Goal: Transaction & Acquisition: Purchase product/service

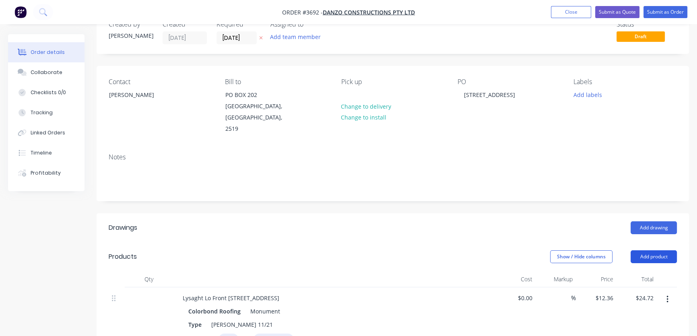
scroll to position [23, 0]
click at [656, 250] on button "Add product" at bounding box center [653, 256] width 46 height 13
click at [646, 271] on div "Product catalogue" at bounding box center [638, 277] width 62 height 12
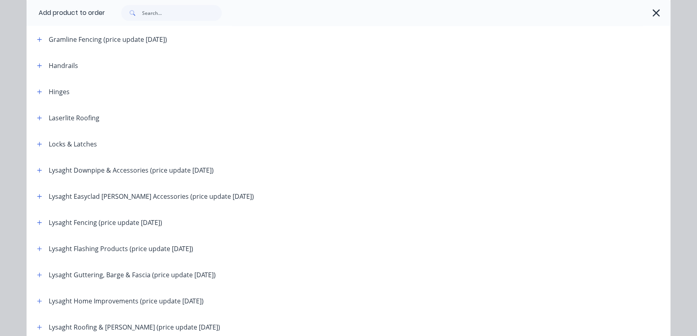
scroll to position [853, 0]
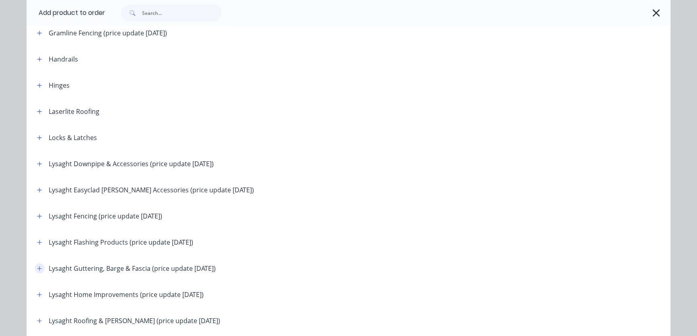
click at [37, 267] on icon "button" at bounding box center [39, 268] width 5 height 6
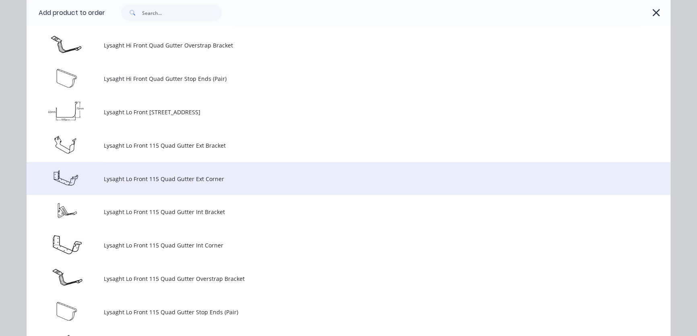
scroll to position [1950, 0]
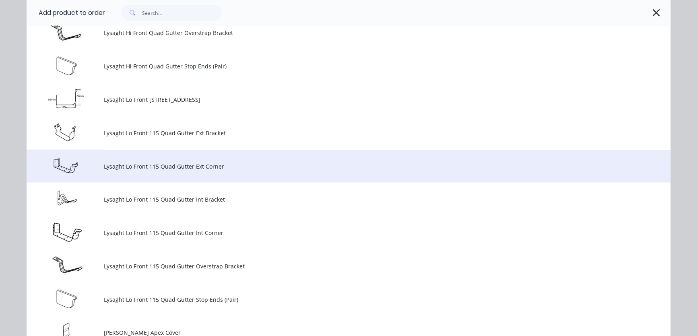
click at [125, 172] on td "Lysaght Lo Front 115 Quad Gutter Ext Corner" at bounding box center [387, 166] width 566 height 33
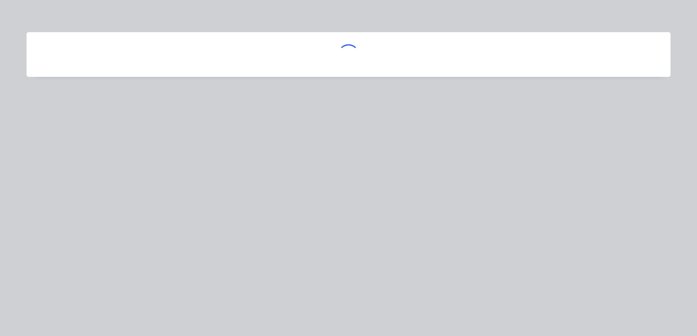
scroll to position [0, 0]
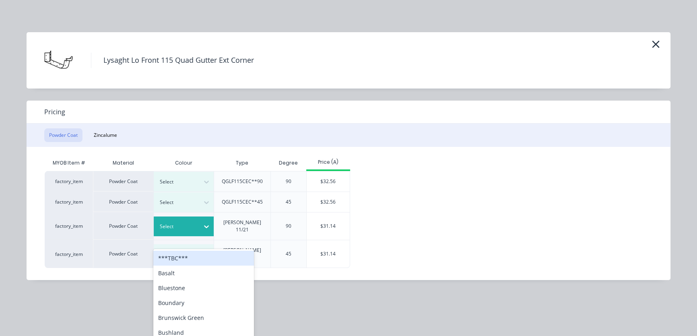
click at [202, 224] on icon at bounding box center [206, 226] width 8 height 8
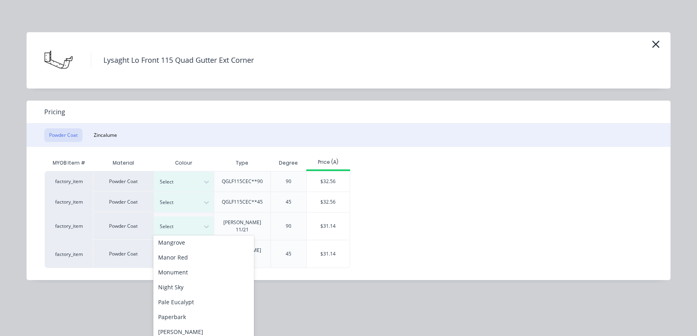
scroll to position [366, 0]
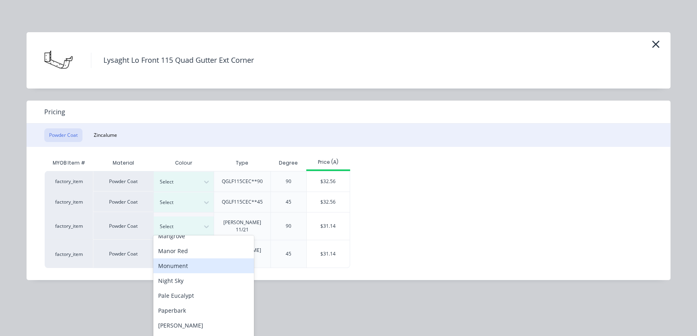
click at [183, 264] on div "Monument" at bounding box center [203, 265] width 101 height 15
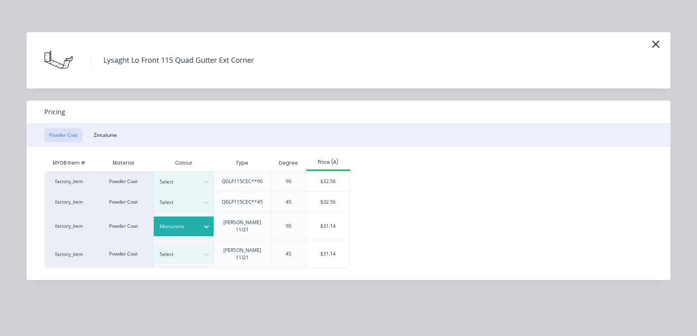
drag, startPoint x: 330, startPoint y: 222, endPoint x: 286, endPoint y: 223, distance: 43.5
click at [330, 222] on div "$31.14" at bounding box center [328, 225] width 43 height 27
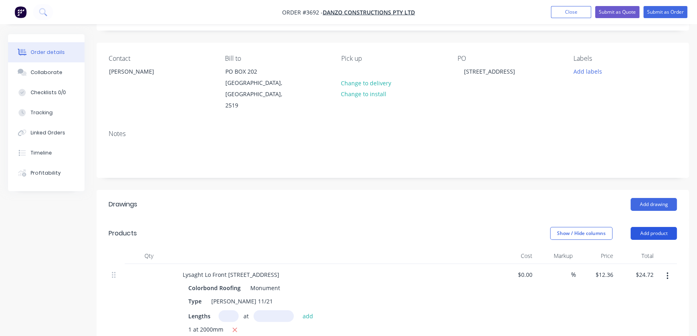
click at [651, 227] on button "Add product" at bounding box center [653, 233] width 46 height 13
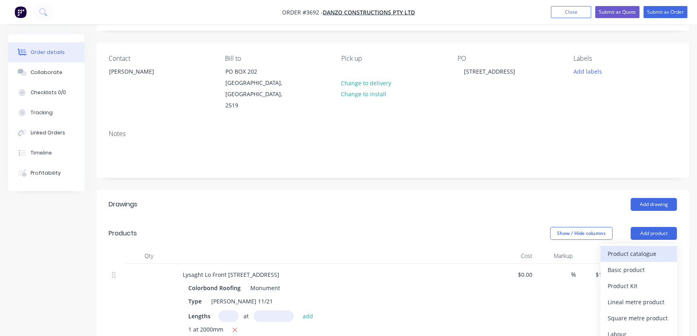
click at [644, 248] on div "Product catalogue" at bounding box center [638, 254] width 62 height 12
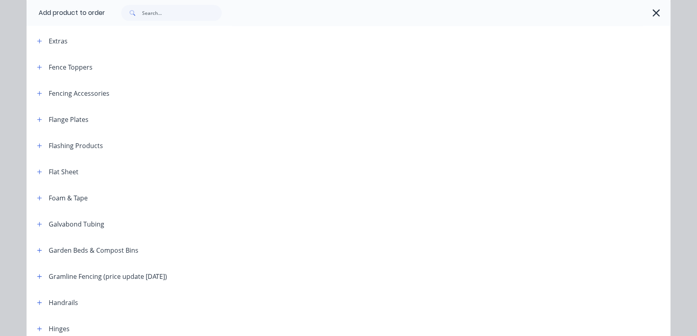
scroll to position [853, 0]
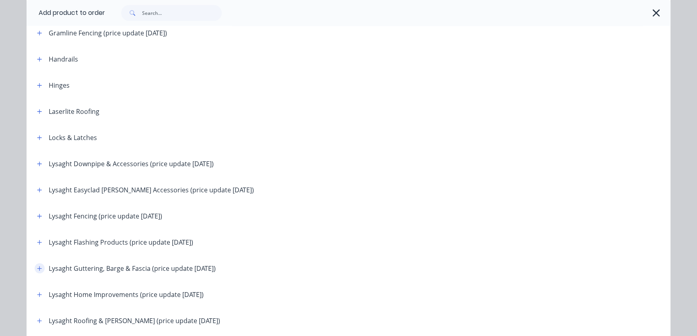
click at [39, 267] on button "button" at bounding box center [40, 268] width 10 height 10
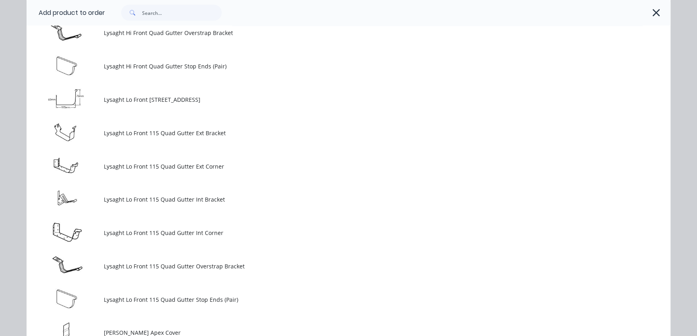
scroll to position [2072, 0]
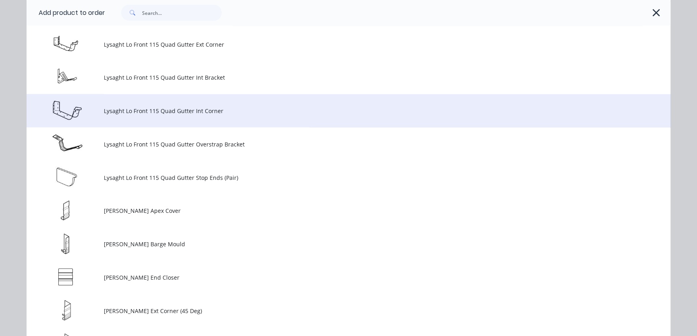
click at [140, 113] on span "Lysaght Lo Front 115 Quad Gutter Int Corner" at bounding box center [330, 111] width 453 height 8
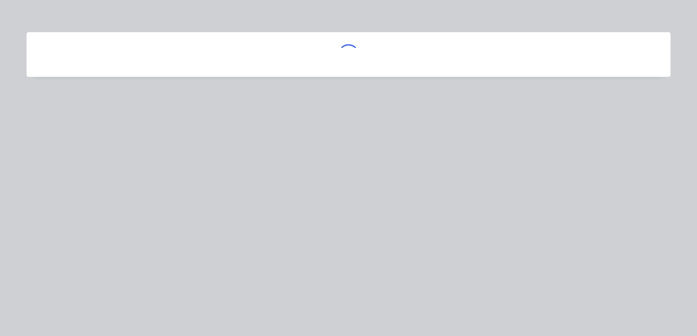
scroll to position [0, 0]
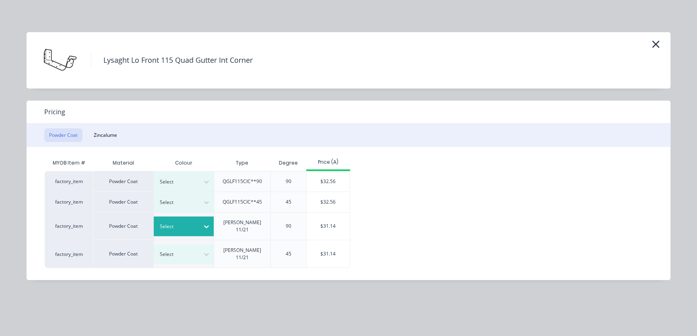
click at [165, 222] on div at bounding box center [178, 226] width 36 height 9
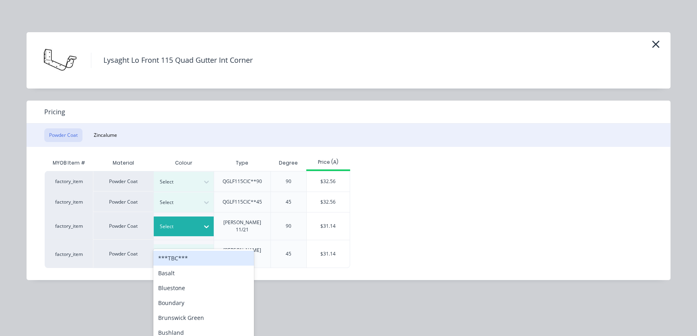
scroll to position [70, 0]
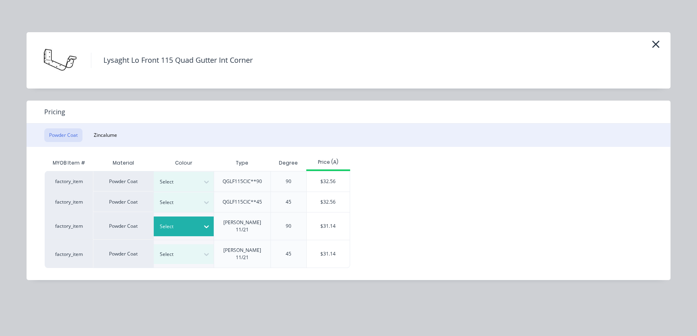
click at [206, 222] on icon at bounding box center [206, 226] width 8 height 8
click at [198, 221] on div "Select" at bounding box center [176, 226] width 45 height 10
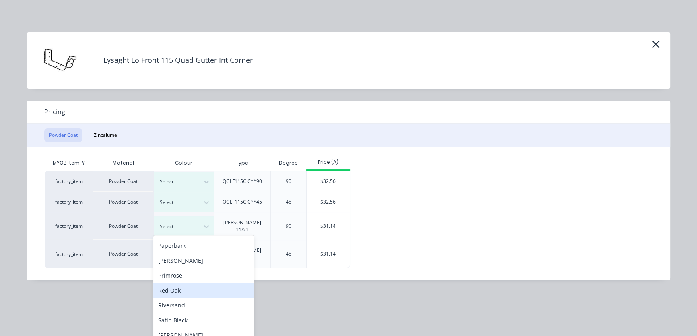
scroll to position [325, 0]
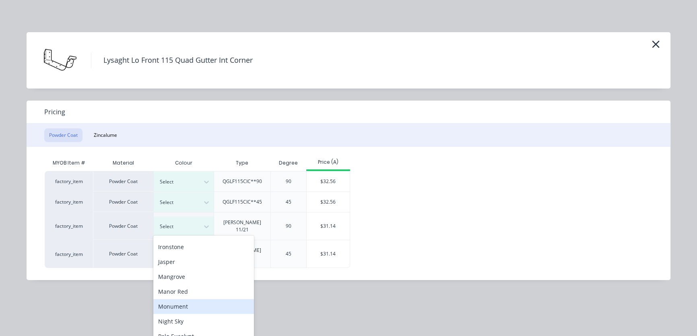
click at [177, 307] on div "Monument" at bounding box center [203, 306] width 101 height 15
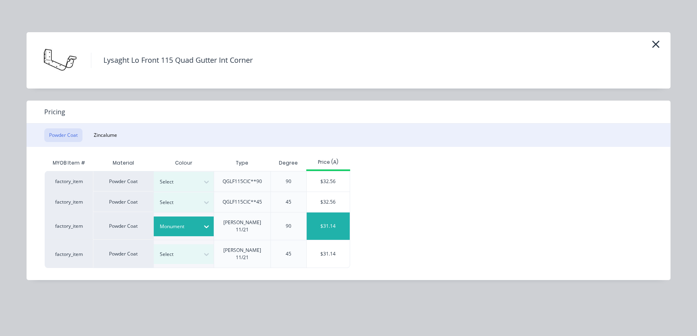
click at [322, 225] on div "$31.14" at bounding box center [328, 225] width 43 height 27
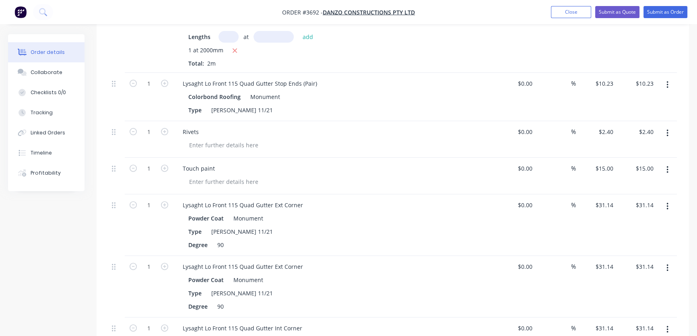
scroll to position [344, 0]
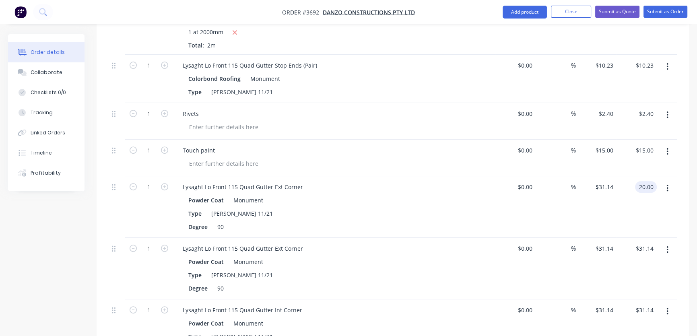
type input "20.00"
click at [635, 197] on div "20.00 20.00" at bounding box center [636, 207] width 41 height 62
type input "$20.00"
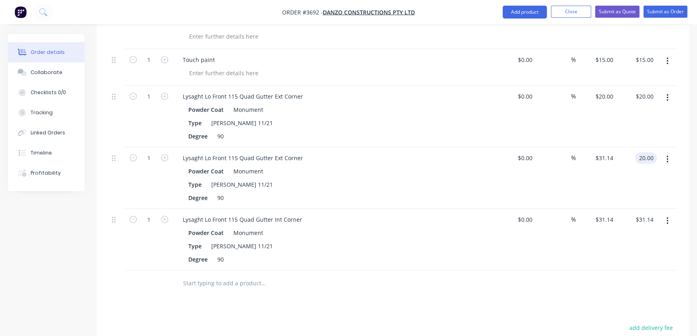
scroll to position [466, 0]
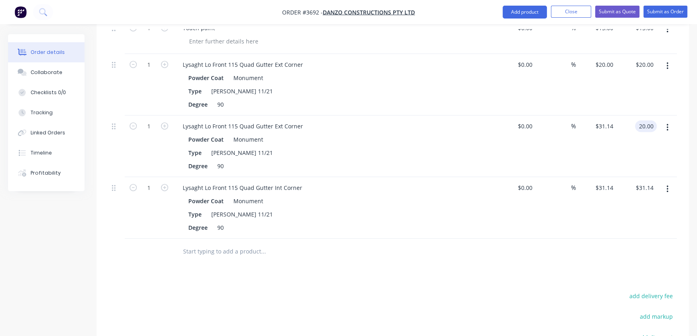
type input "20.00"
click at [601, 145] on div "$31.14 $31.14" at bounding box center [596, 146] width 41 height 62
type input "$20.00"
drag, startPoint x: 666, startPoint y: 177, endPoint x: 676, endPoint y: 191, distance: 17.2
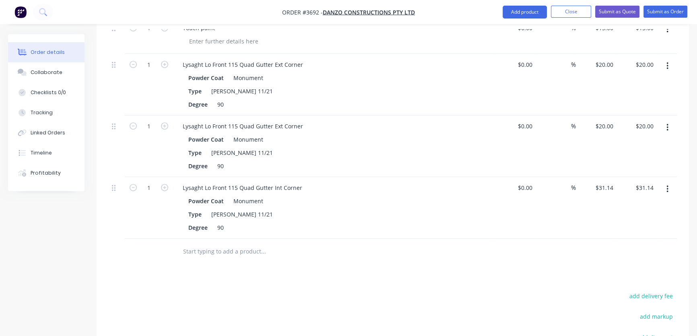
click at [676, 191] on div "Qty Cost Markup Price Total Lysaght Lo Front 115 Quad Gutter (Plain) Colorbond …" at bounding box center [393, 46] width 592 height 436
click at [664, 182] on button "button" at bounding box center [667, 189] width 19 height 14
drag, startPoint x: 623, startPoint y: 248, endPoint x: 625, endPoint y: 232, distance: 15.5
click at [623, 253] on div "Delete" at bounding box center [638, 259] width 62 height 12
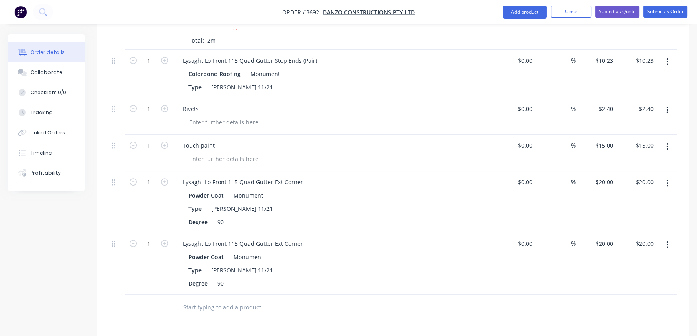
scroll to position [344, 0]
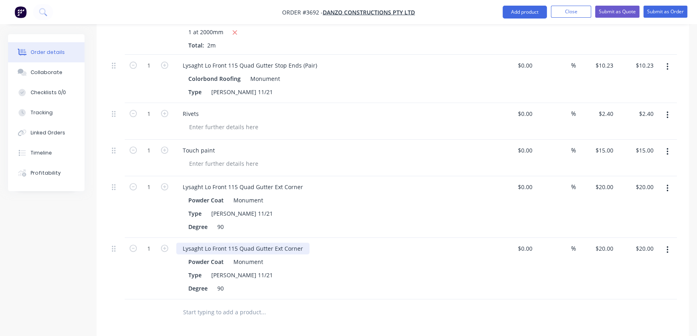
click at [203, 243] on div "Lysaght Lo Front 115 Quad Gutter Ext Corner" at bounding box center [242, 249] width 133 height 12
click at [204, 181] on div "Lysaght Lo Front 115 Quad Gutter Ext Corner" at bounding box center [242, 187] width 133 height 12
click at [202, 181] on div "Lysaght Lo Front 115 Quad Gutter Ext Corner" at bounding box center [242, 187] width 133 height 12
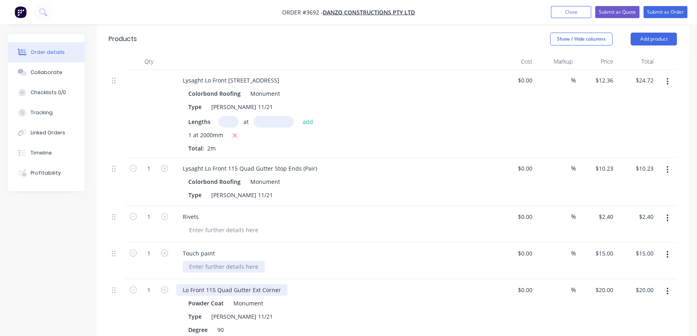
scroll to position [222, 0]
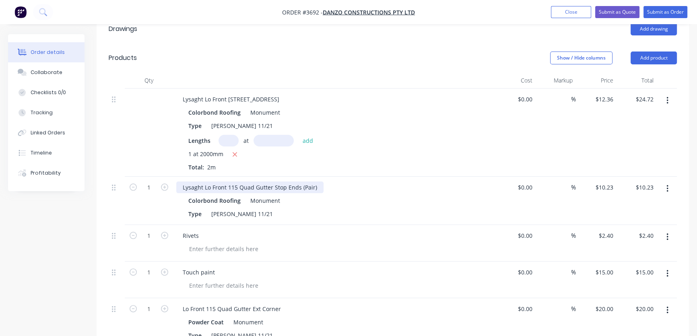
click at [202, 181] on div "Lysaght Lo Front 115 Quad Gutter Stop Ends (Pair)" at bounding box center [249, 187] width 147 height 12
click at [203, 181] on div "Lysaght Lo Front 115 Quad Gutter Stop Ends (Pair)" at bounding box center [249, 187] width 147 height 12
click at [203, 93] on div "Lysaght Lo Front [STREET_ADDRESS]" at bounding box center [230, 99] width 109 height 12
click at [202, 93] on div "Lysaght Lo Front [STREET_ADDRESS]" at bounding box center [230, 99] width 109 height 12
click at [241, 107] on div "Colorbond Roofing" at bounding box center [216, 113] width 56 height 12
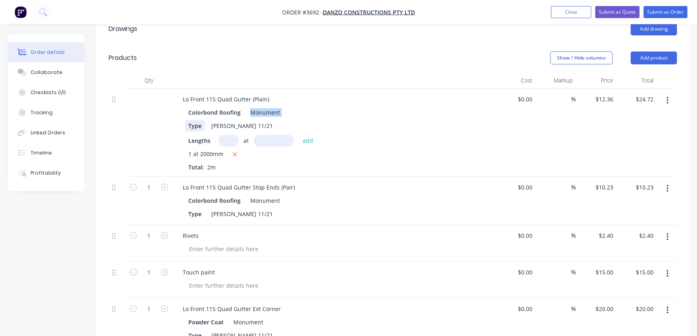
drag, startPoint x: 240, startPoint y: 100, endPoint x: 197, endPoint y: 108, distance: 43.8
click at [197, 108] on div "Colorbond Roofing Monument Type [PERSON_NAME] 11/21 Lengths at add 1 at 2000mm …" at bounding box center [333, 139] width 315 height 65
click at [253, 107] on div "Monument" at bounding box center [263, 113] width 33 height 12
click at [238, 107] on div "Colorbond Roofing" at bounding box center [216, 113] width 56 height 12
drag, startPoint x: 237, startPoint y: 101, endPoint x: 215, endPoint y: 101, distance: 21.7
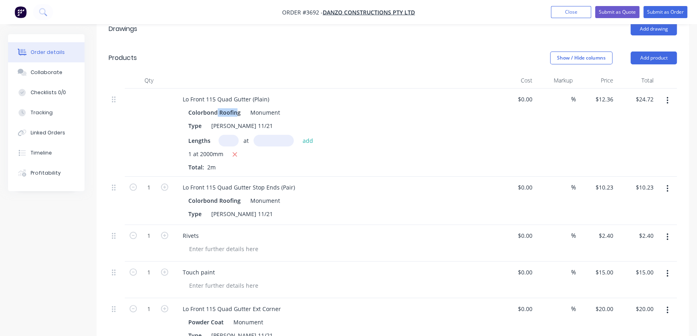
click at [215, 107] on div "Colorbond Roofing" at bounding box center [216, 113] width 56 height 12
click at [327, 107] on div "Colorbond Roofing Monument" at bounding box center [333, 113] width 291 height 12
click at [656, 11] on button "Submit as Order" at bounding box center [665, 12] width 44 height 12
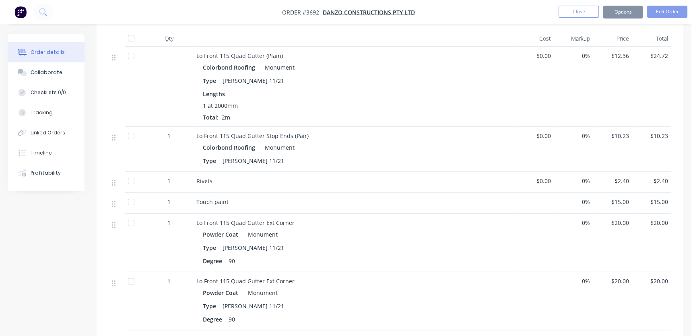
scroll to position [0, 0]
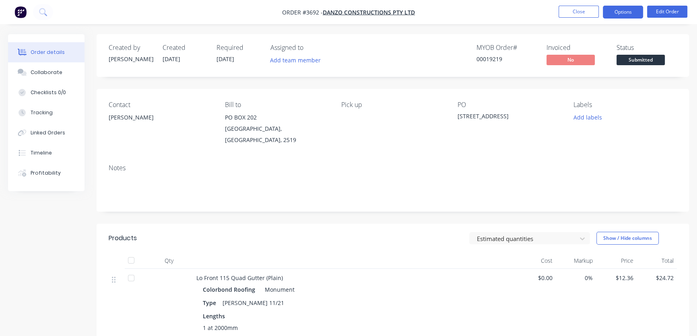
click at [633, 11] on button "Options" at bounding box center [623, 12] width 40 height 13
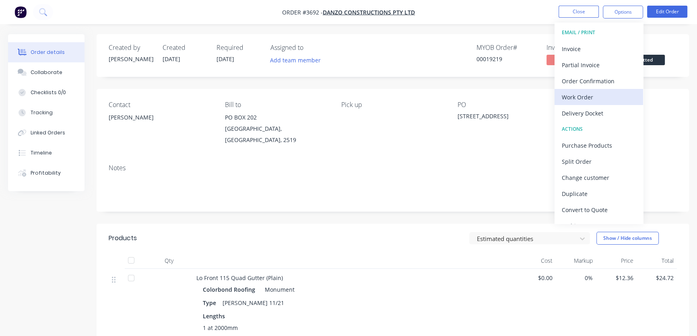
click at [599, 97] on div "Work Order" at bounding box center [599, 97] width 74 height 12
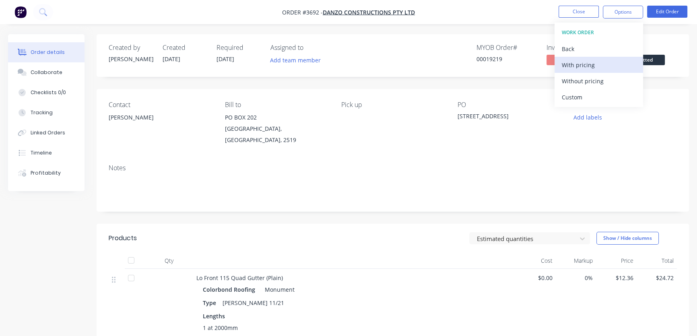
click at [583, 66] on div "With pricing" at bounding box center [599, 65] width 74 height 12
